Goal: Task Accomplishment & Management: Complete application form

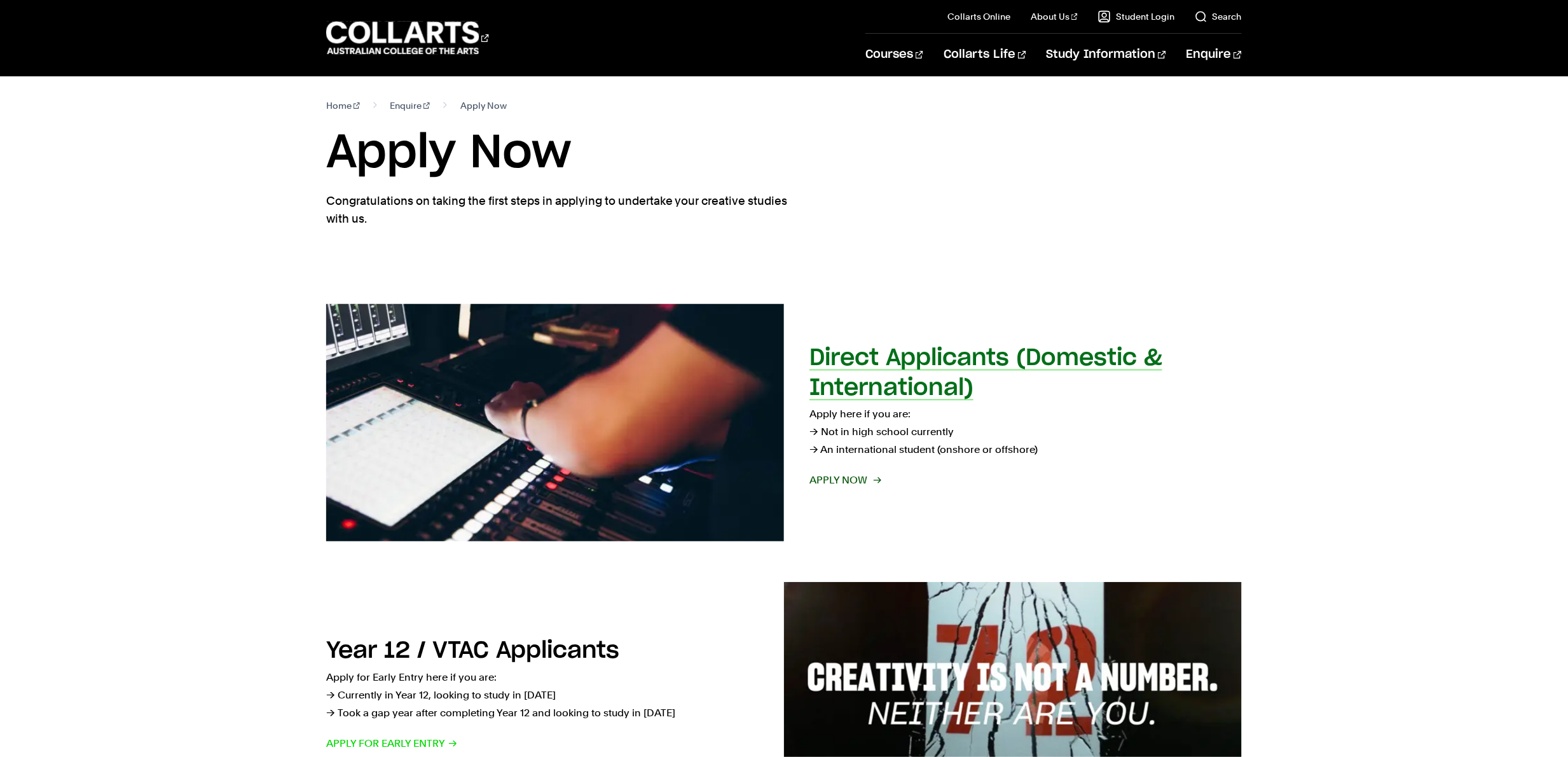
click at [863, 351] on h2 "Direct Applicants (Domestic & International)" at bounding box center [986, 373] width 353 height 53
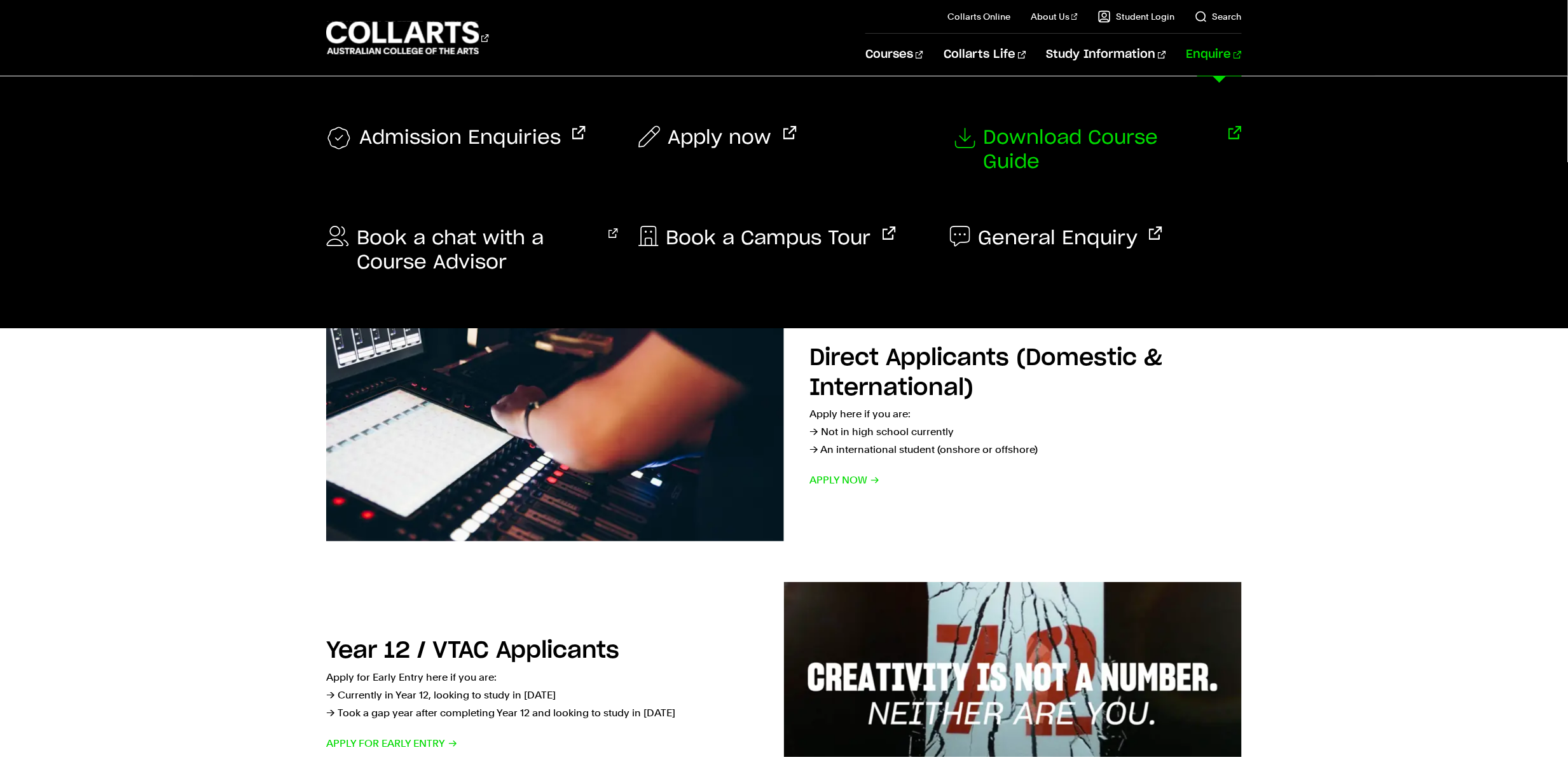
click at [1072, 141] on span "Download Course Guide" at bounding box center [1100, 150] width 234 height 48
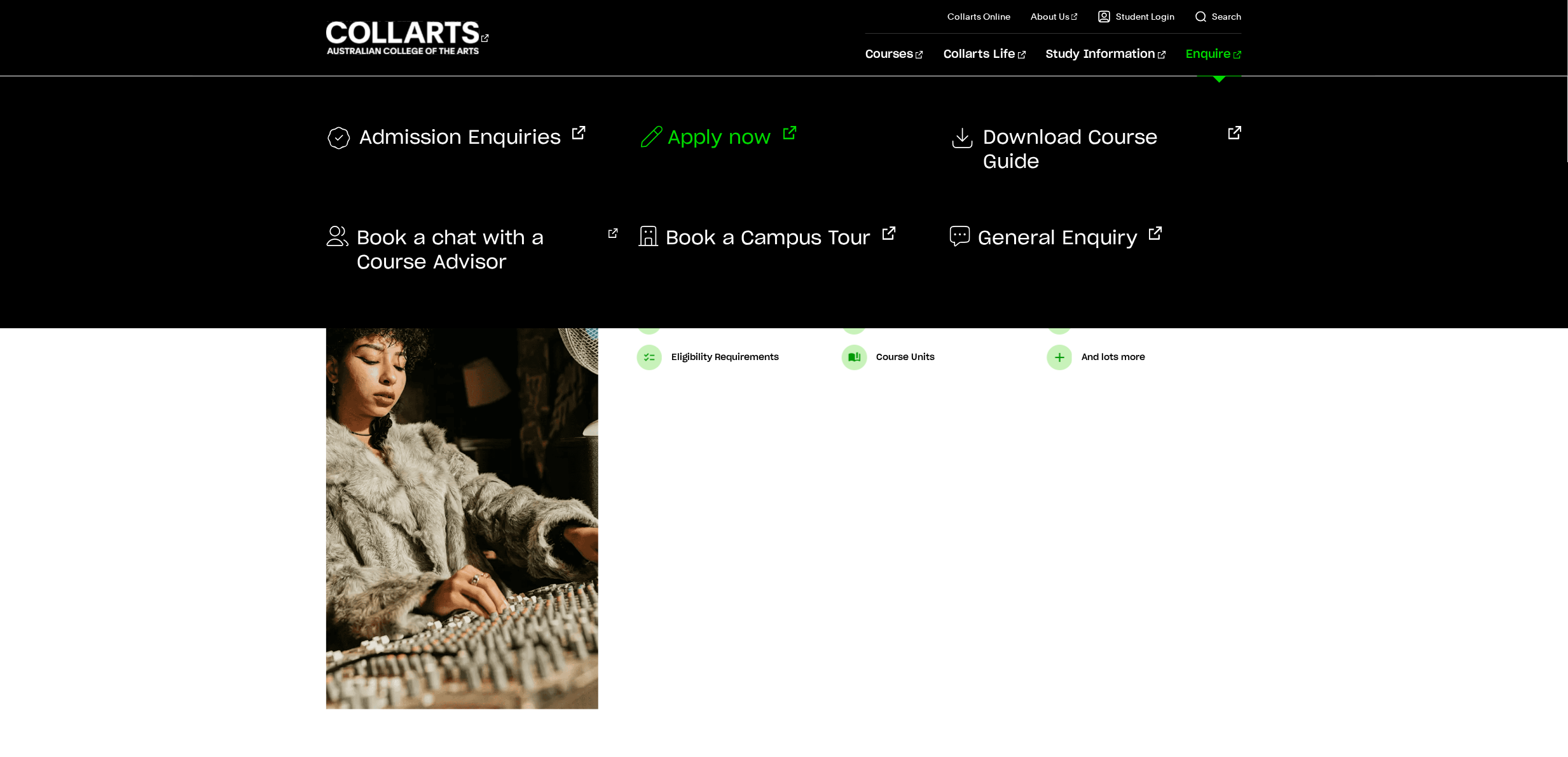
click at [714, 144] on span "Apply now" at bounding box center [720, 138] width 104 height 24
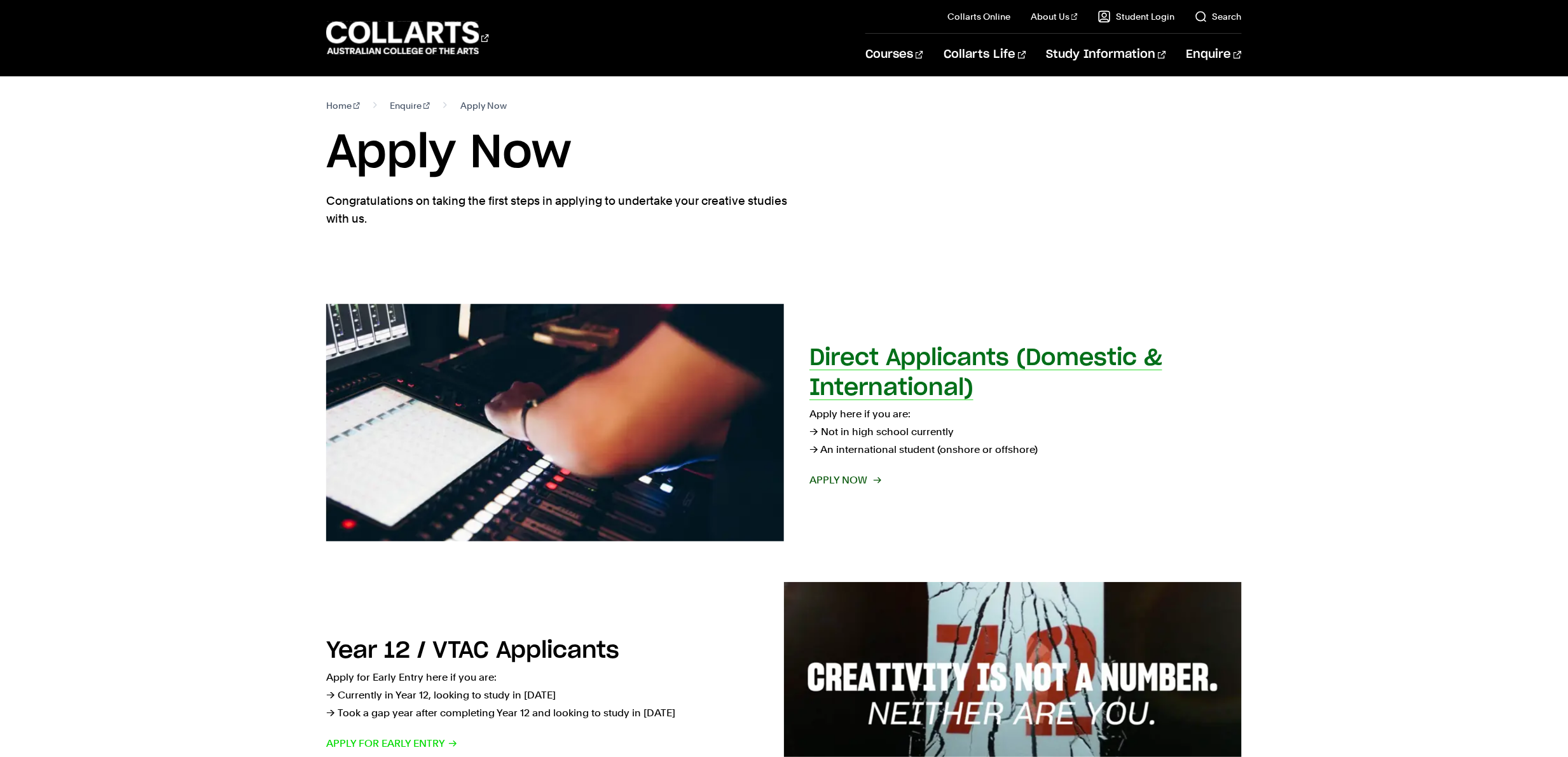
click at [852, 480] on span "Apply now" at bounding box center [845, 480] width 70 height 18
